Goal: Task Accomplishment & Management: Manage account settings

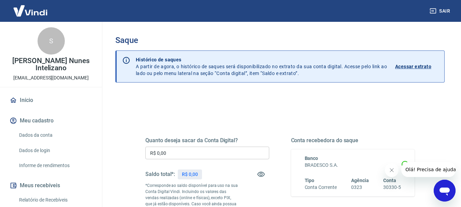
click at [413, 66] on p "Acessar extrato" at bounding box center [413, 66] width 36 height 7
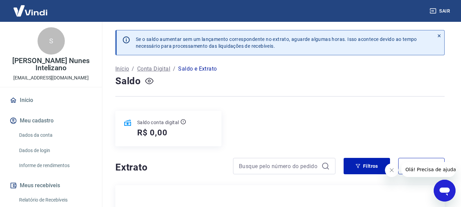
click at [151, 83] on icon "button" at bounding box center [149, 81] width 9 height 9
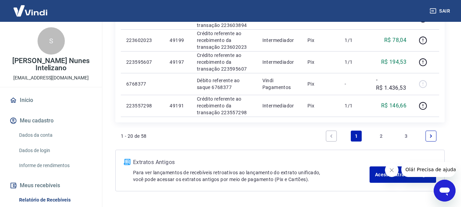
scroll to position [544, 0]
click at [382, 134] on link "2" at bounding box center [381, 135] width 11 height 11
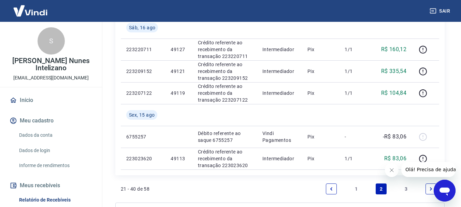
scroll to position [631, 0]
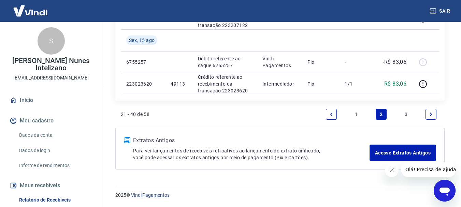
click at [406, 115] on link "3" at bounding box center [406, 114] width 11 height 11
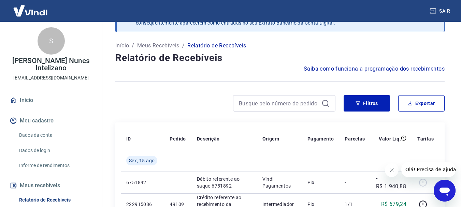
scroll to position [27, 0]
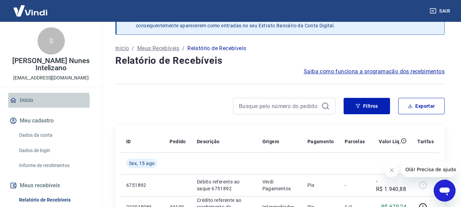
click at [23, 102] on link "Início" at bounding box center [51, 100] width 86 height 15
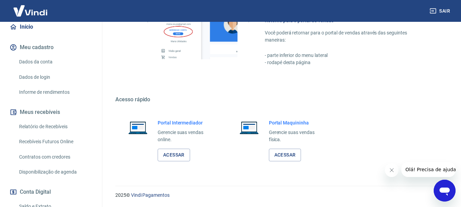
scroll to position [74, 0]
click at [49, 139] on link "Recebíveis Futuros Online" at bounding box center [54, 141] width 77 height 14
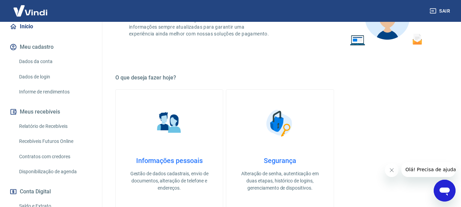
scroll to position [81, 0]
